Goal: Task Accomplishment & Management: Use online tool/utility

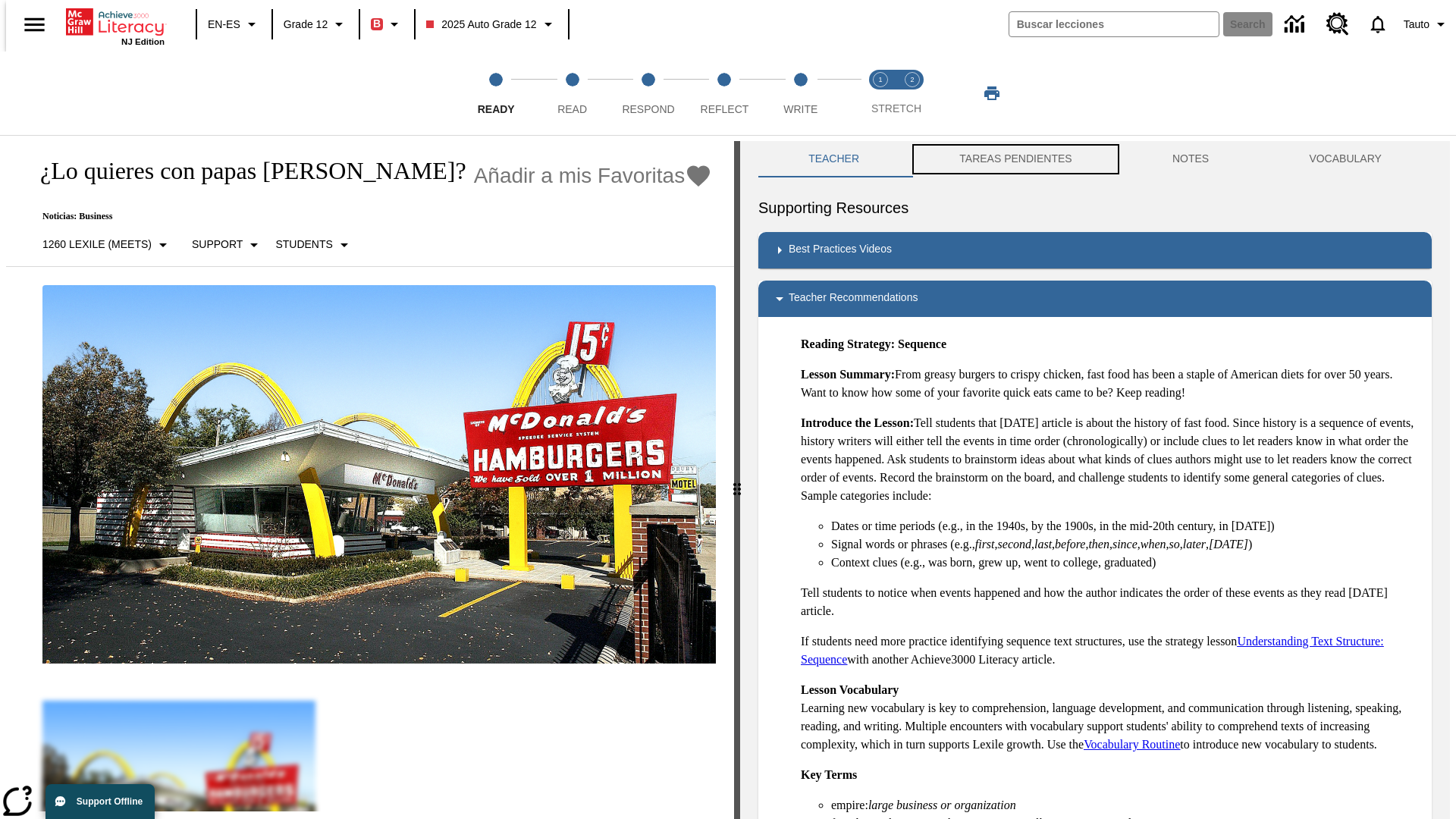
click at [1005, 159] on button "TAREAS PENDIENTES" at bounding box center [1015, 159] width 213 height 37
click at [1014, 159] on button "TAREAS PENDIENTES" at bounding box center [1015, 159] width 213 height 37
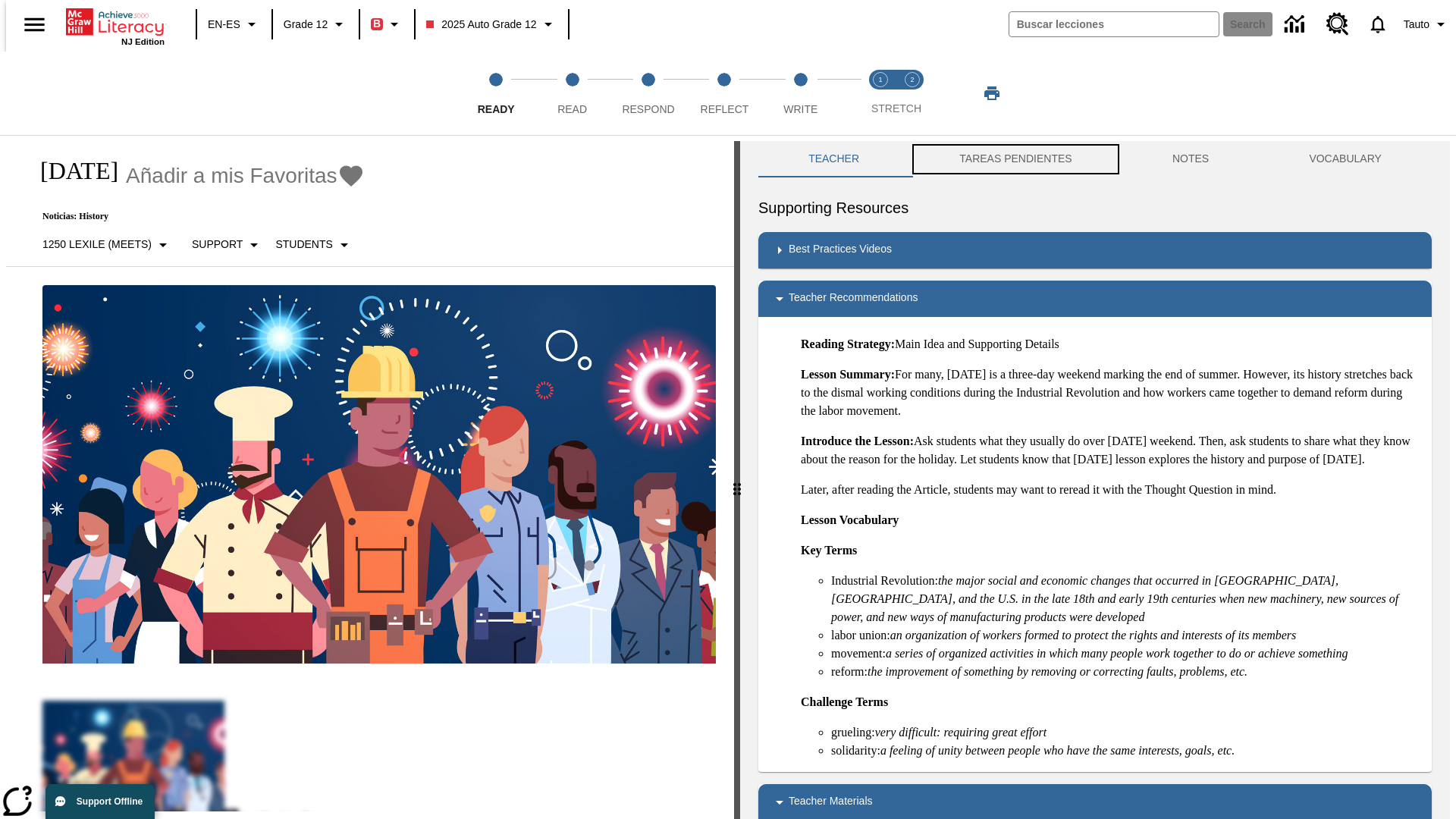
click at [1014, 159] on button "TAREAS PENDIENTES" at bounding box center [1015, 159] width 213 height 37
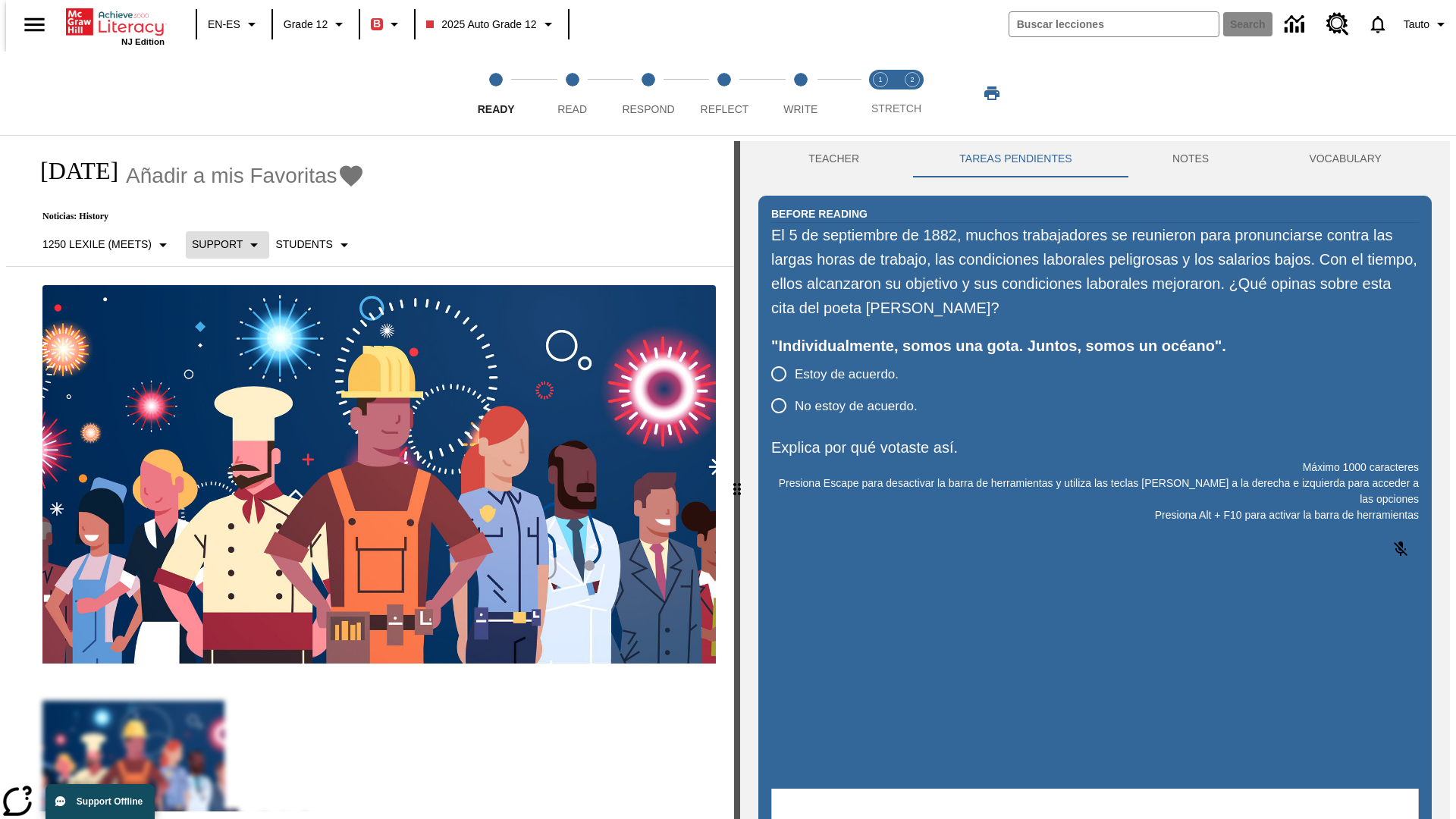
click at [219, 245] on p "Support" at bounding box center [216, 245] width 50 height 16
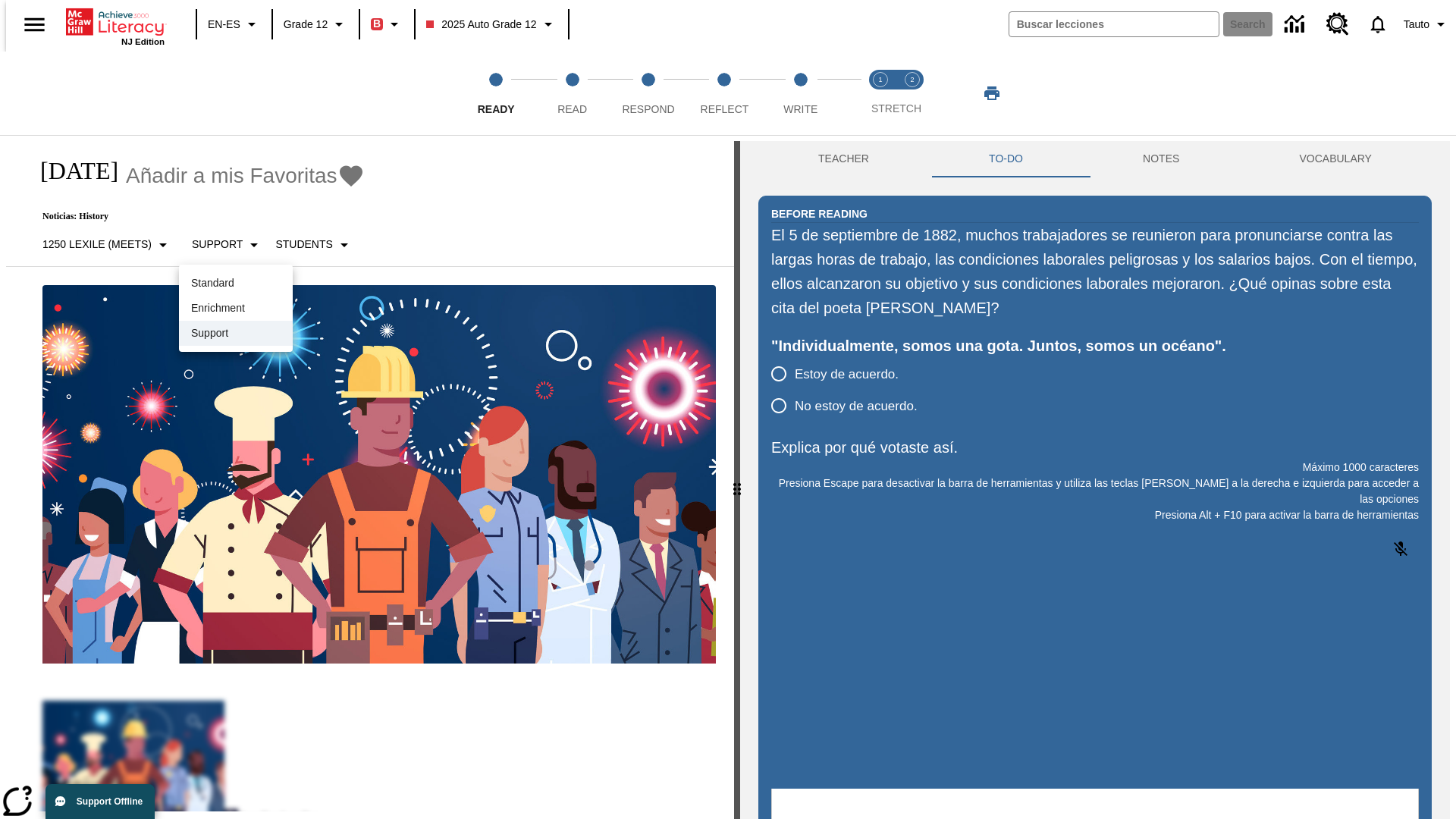
click at [236, 333] on p "Support" at bounding box center [235, 333] width 90 height 16
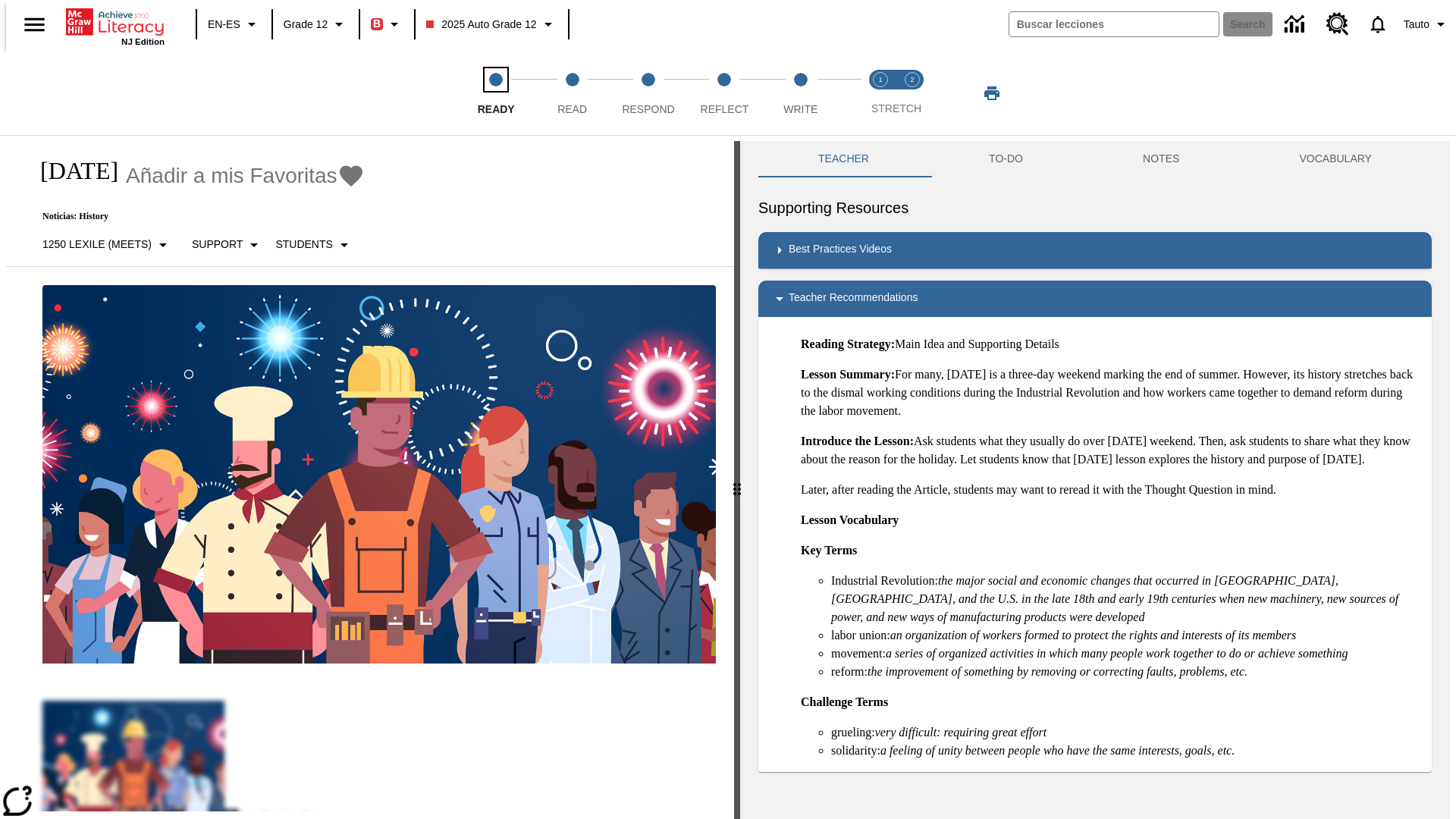
click at [496, 93] on span "Ready" at bounding box center [496, 103] width 37 height 27
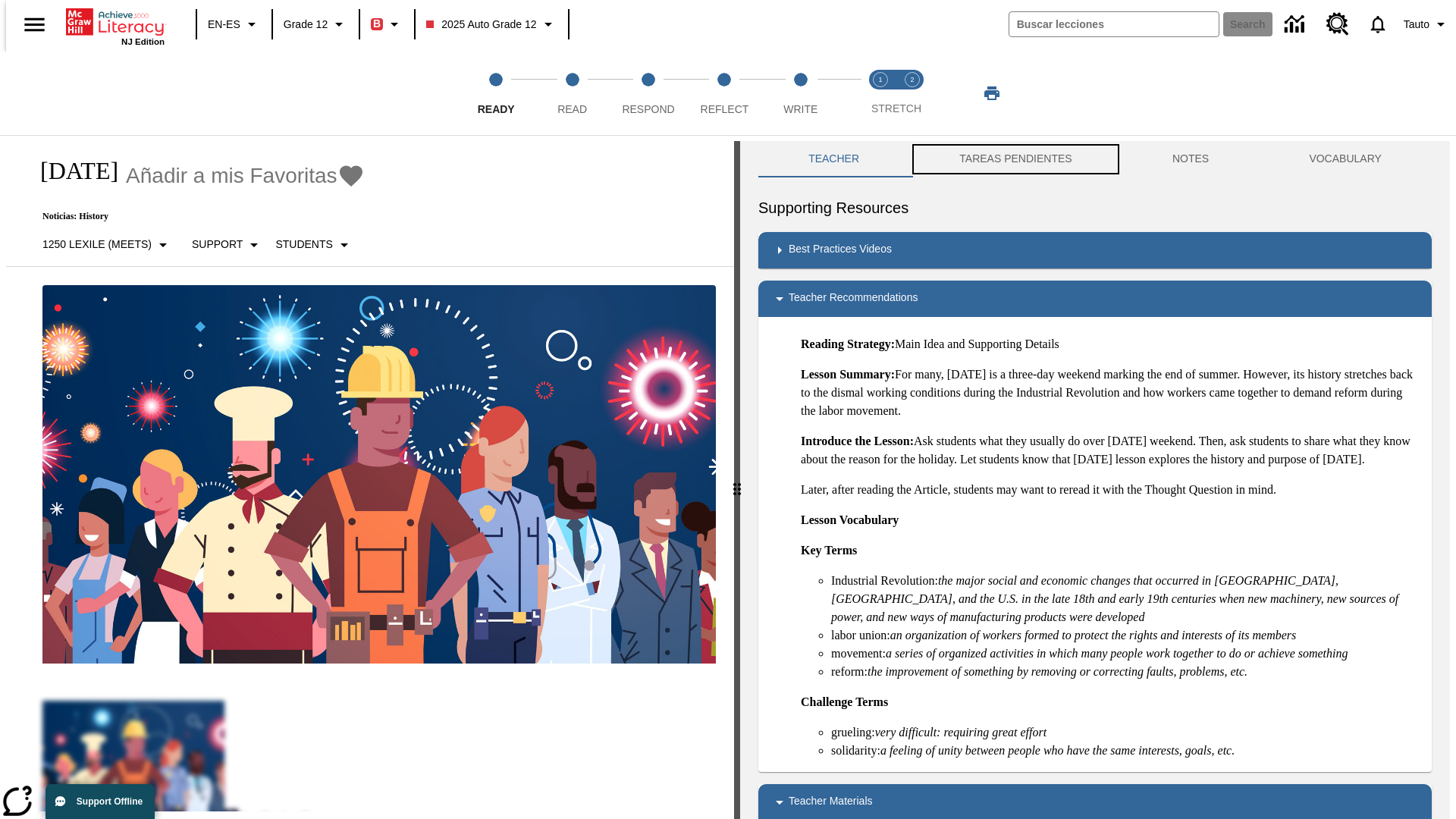
click at [1005, 159] on button "TAREAS PENDIENTES" at bounding box center [1015, 159] width 213 height 37
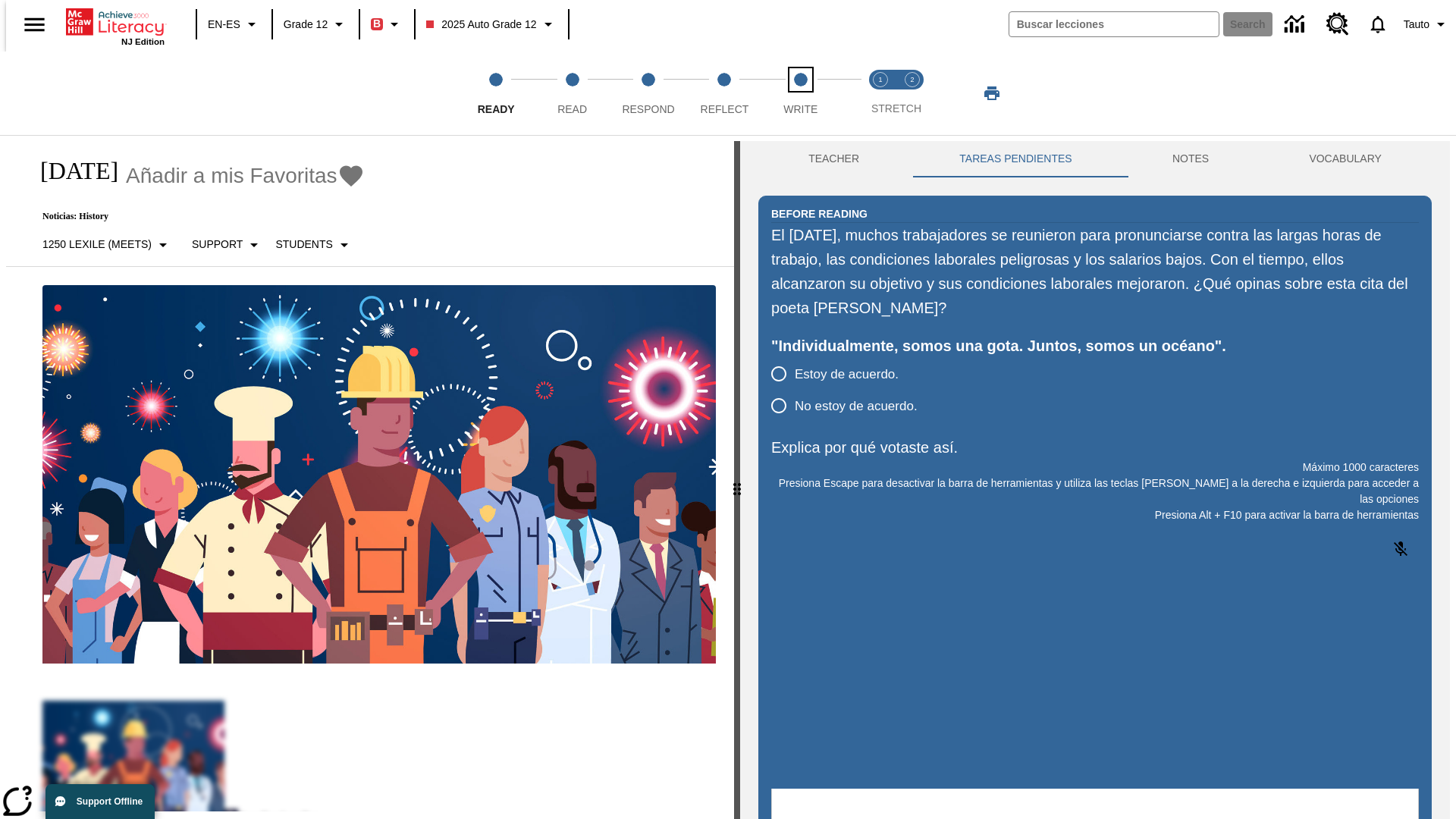
click at [800, 93] on span "Write" at bounding box center [800, 103] width 34 height 27
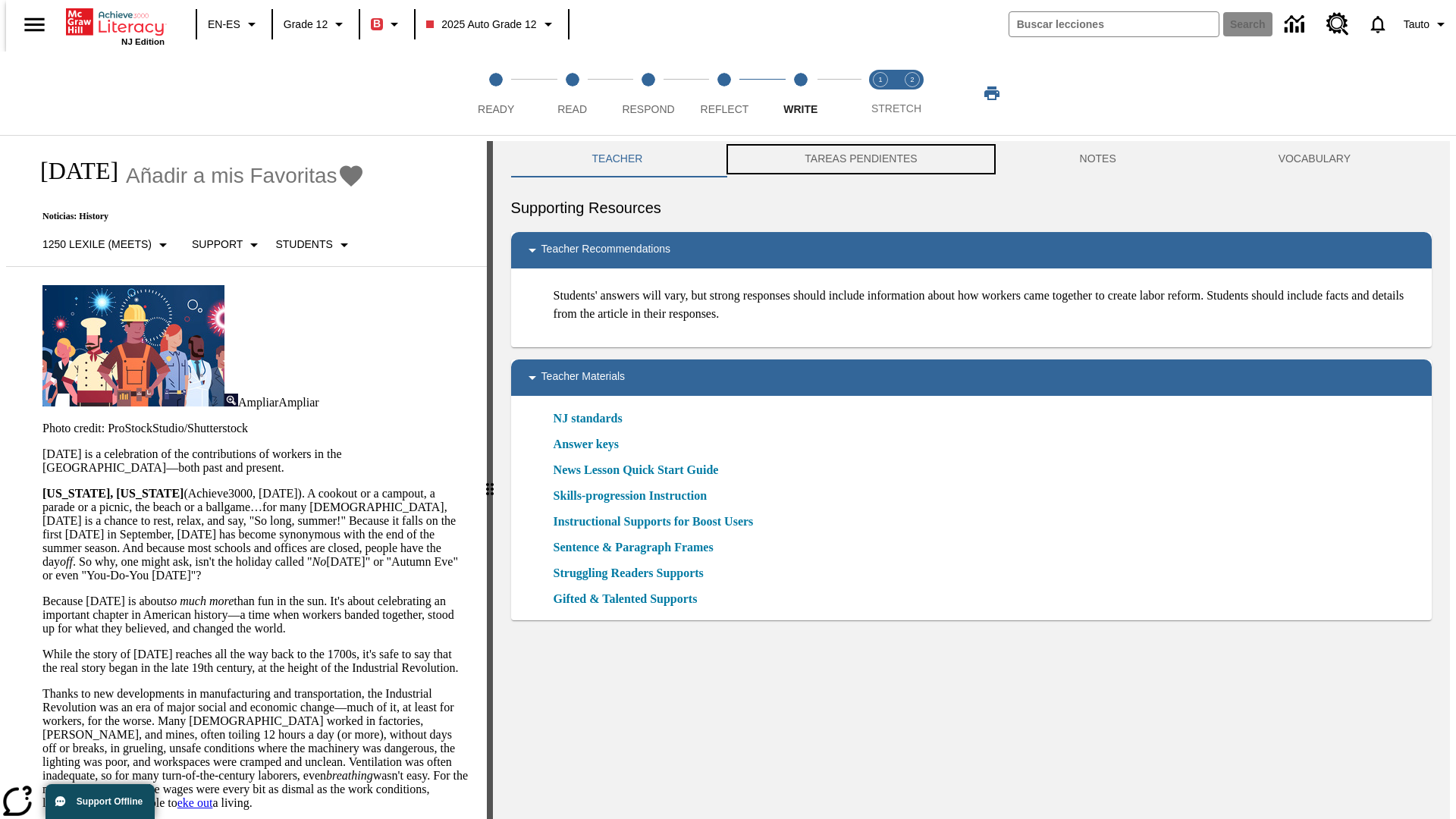
scroll to position [1, 0]
click at [850, 159] on button "TAREAS PENDIENTES" at bounding box center [860, 158] width 274 height 37
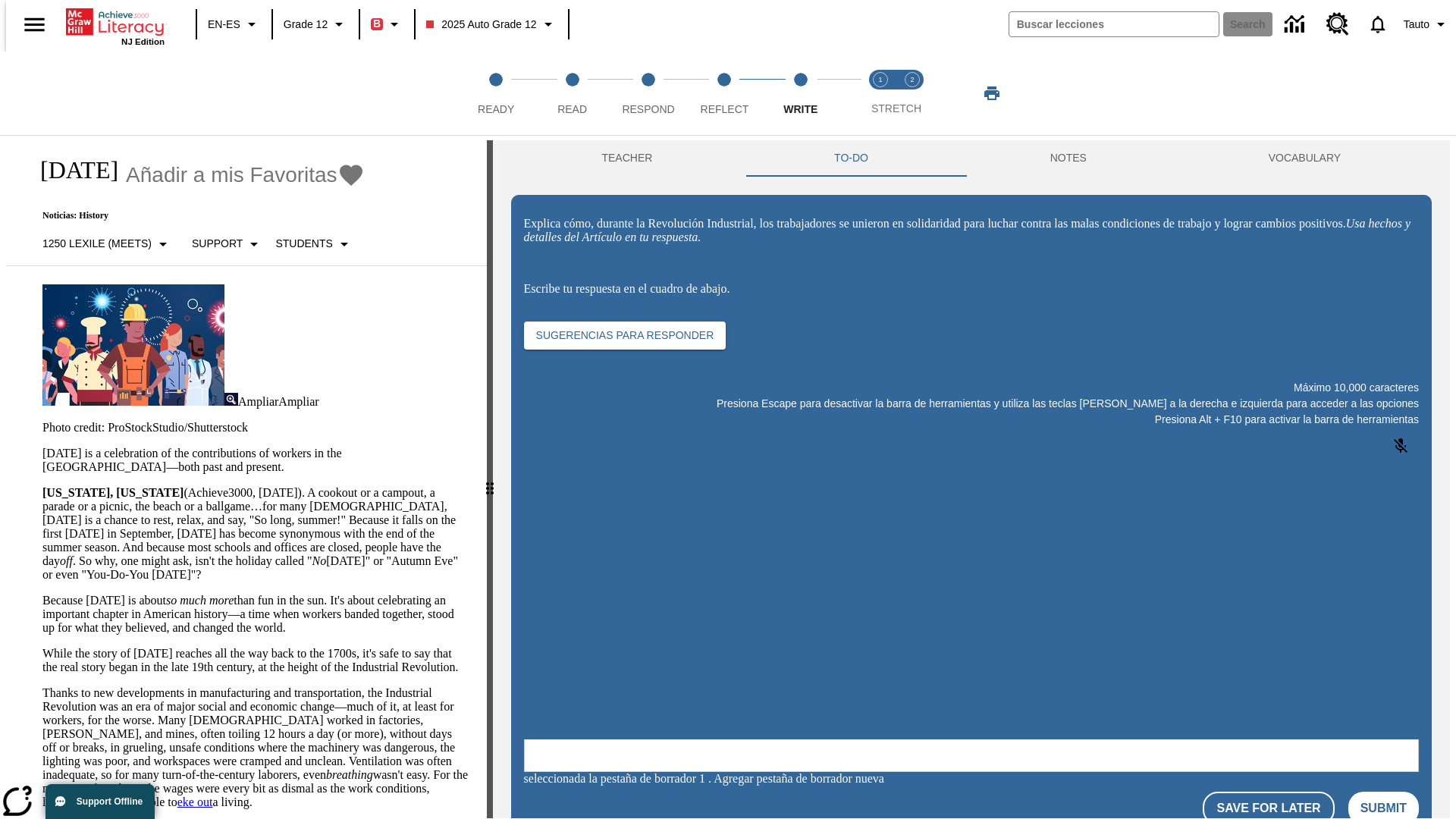
scroll to position [0, 0]
